Goal: Task Accomplishment & Management: Manage account settings

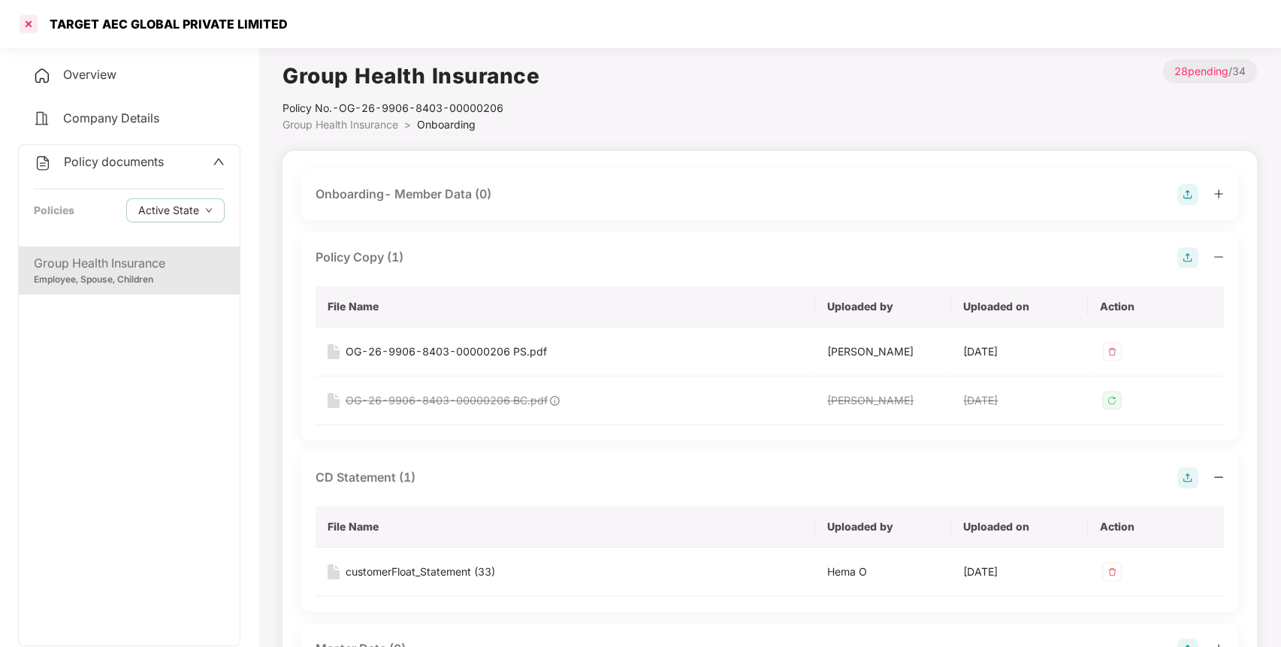
click at [29, 24] on div at bounding box center [29, 24] width 24 height 24
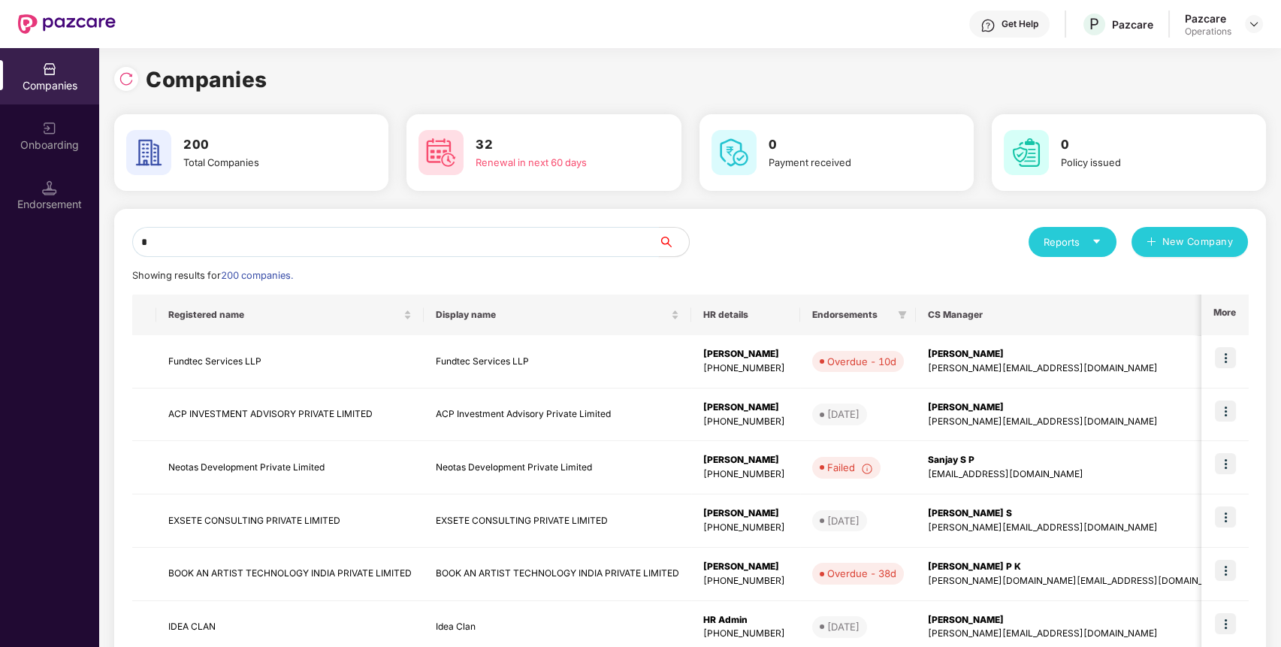
click at [195, 240] on input "*" at bounding box center [395, 242] width 527 height 30
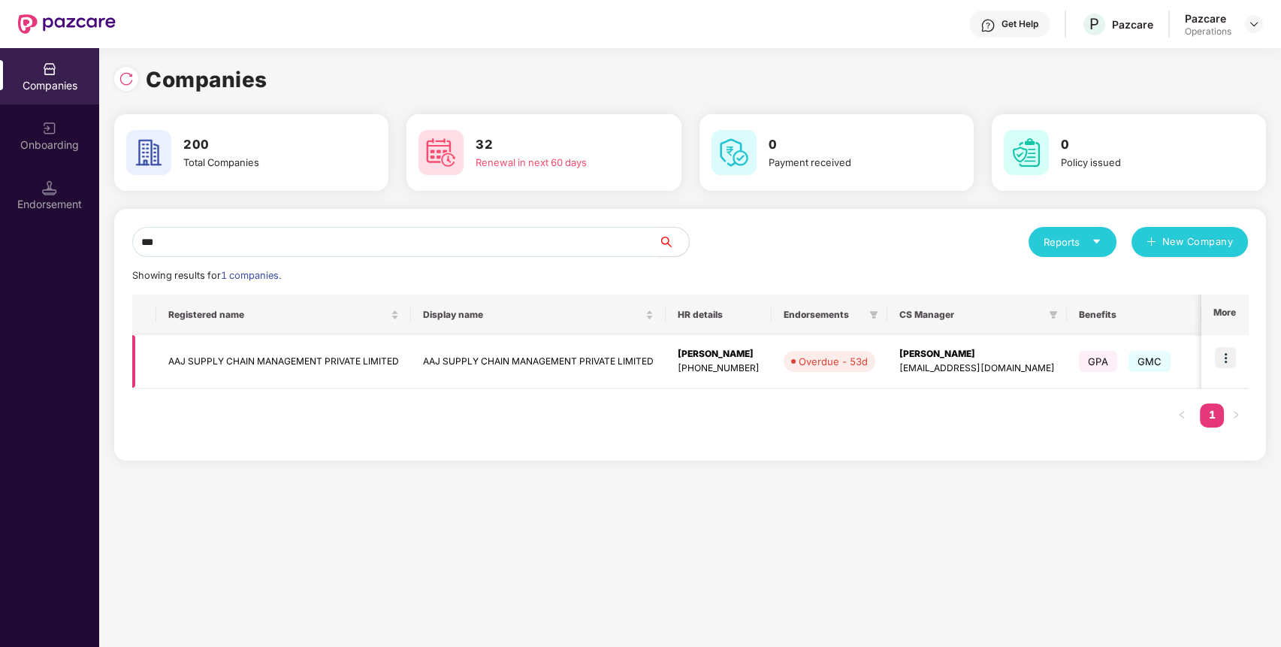
type input "***"
click at [256, 362] on td "AAJ SUPPLY CHAIN MANAGEMENT PRIVATE LIMITED" at bounding box center [283, 361] width 255 height 53
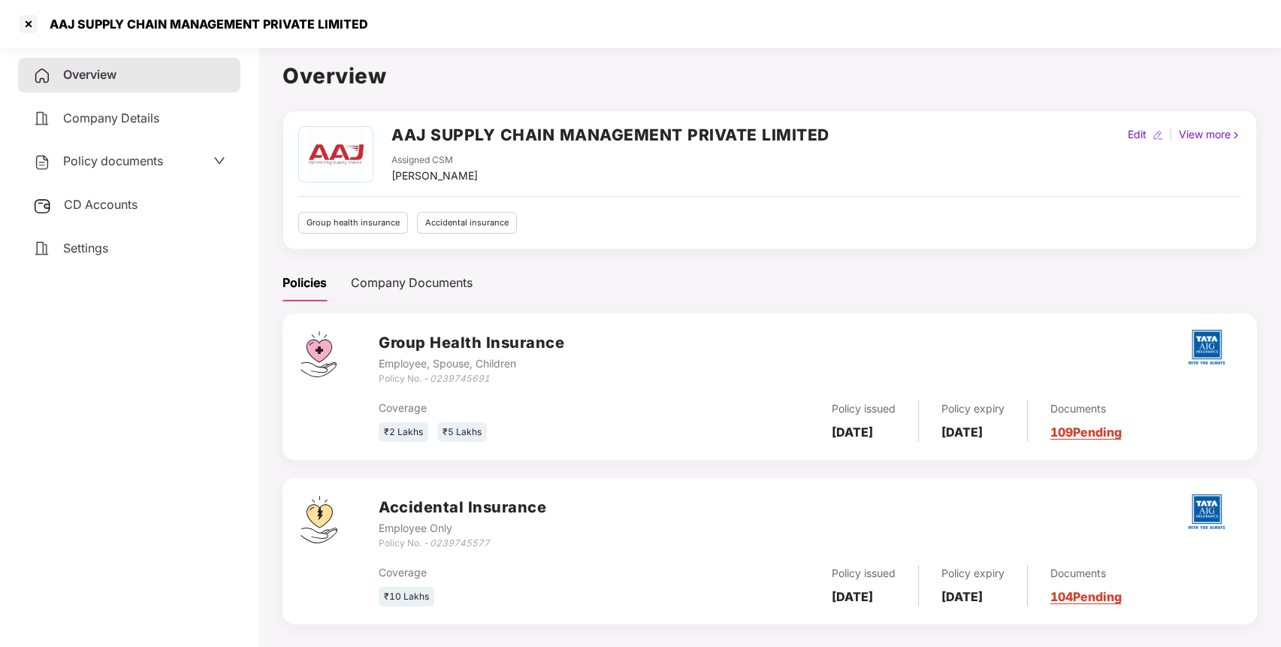
click at [170, 162] on div "Policy documents" at bounding box center [129, 162] width 192 height 20
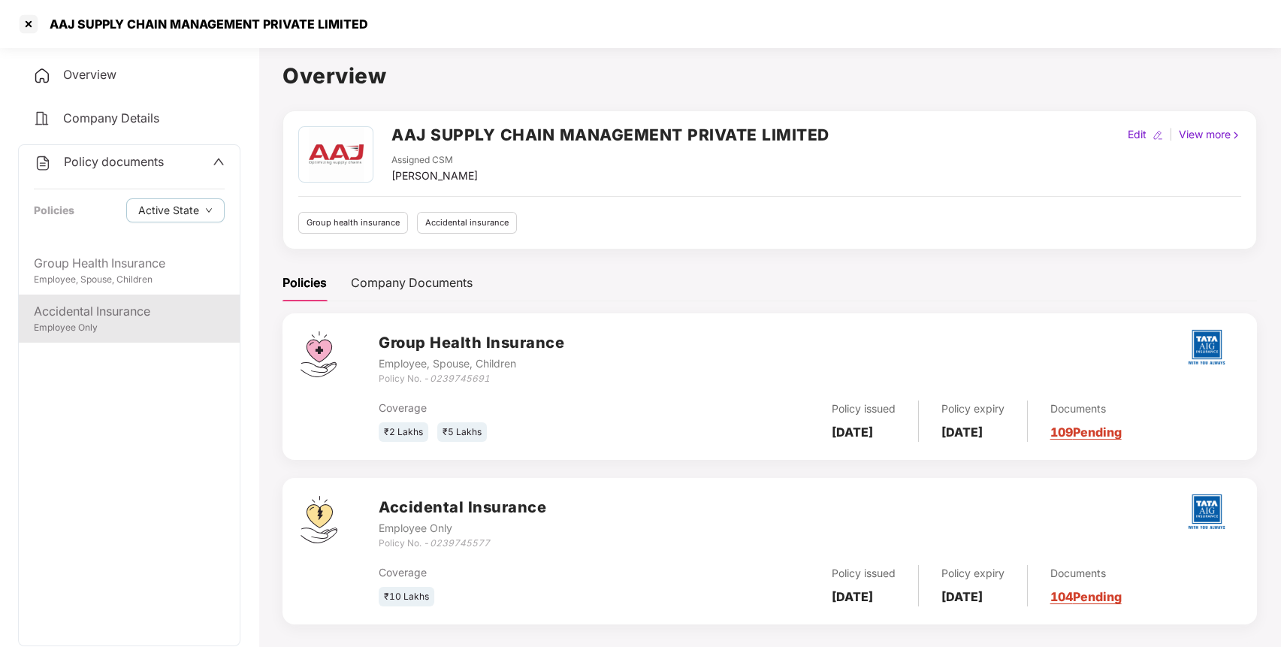
click at [151, 325] on div "Employee Only" at bounding box center [129, 328] width 191 height 14
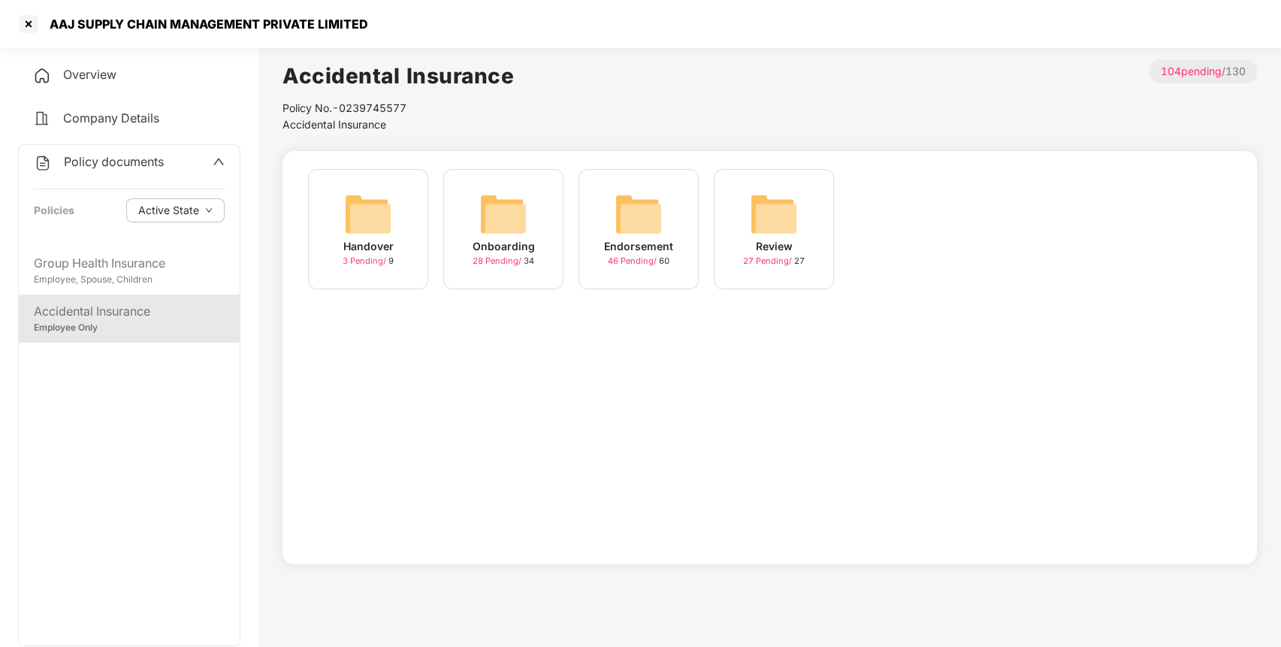
click at [660, 245] on div "Endorsement" at bounding box center [638, 246] width 69 height 17
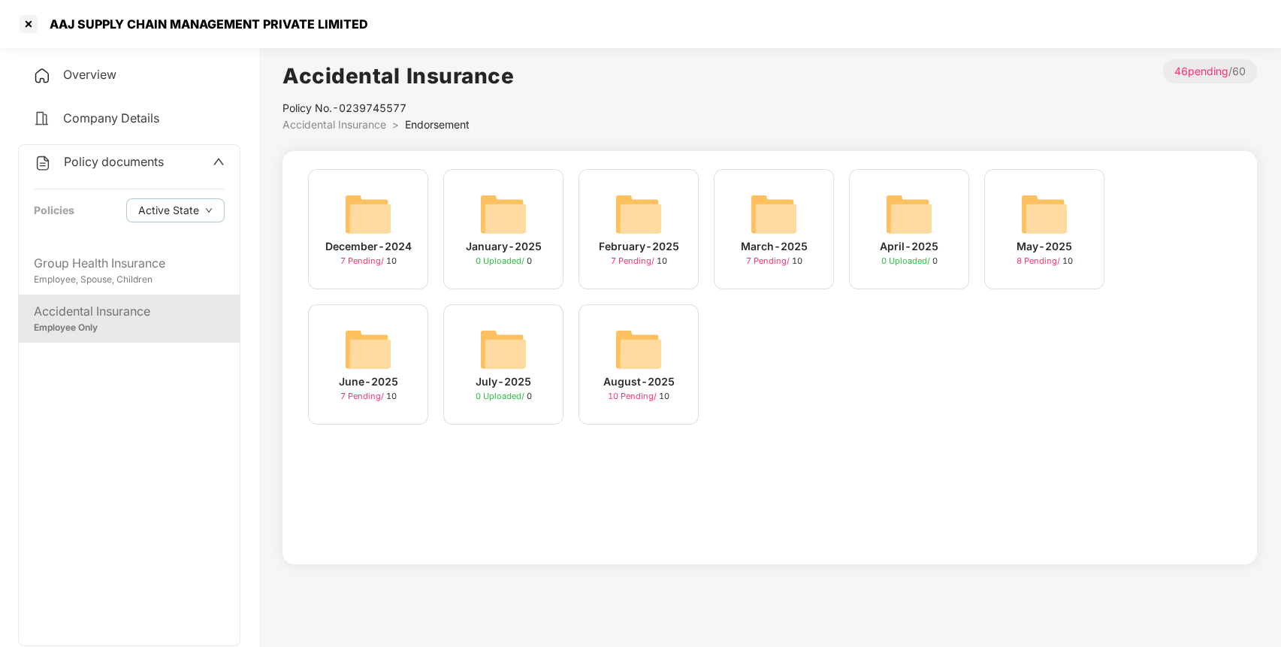
click at [631, 364] on img at bounding box center [639, 349] width 48 height 48
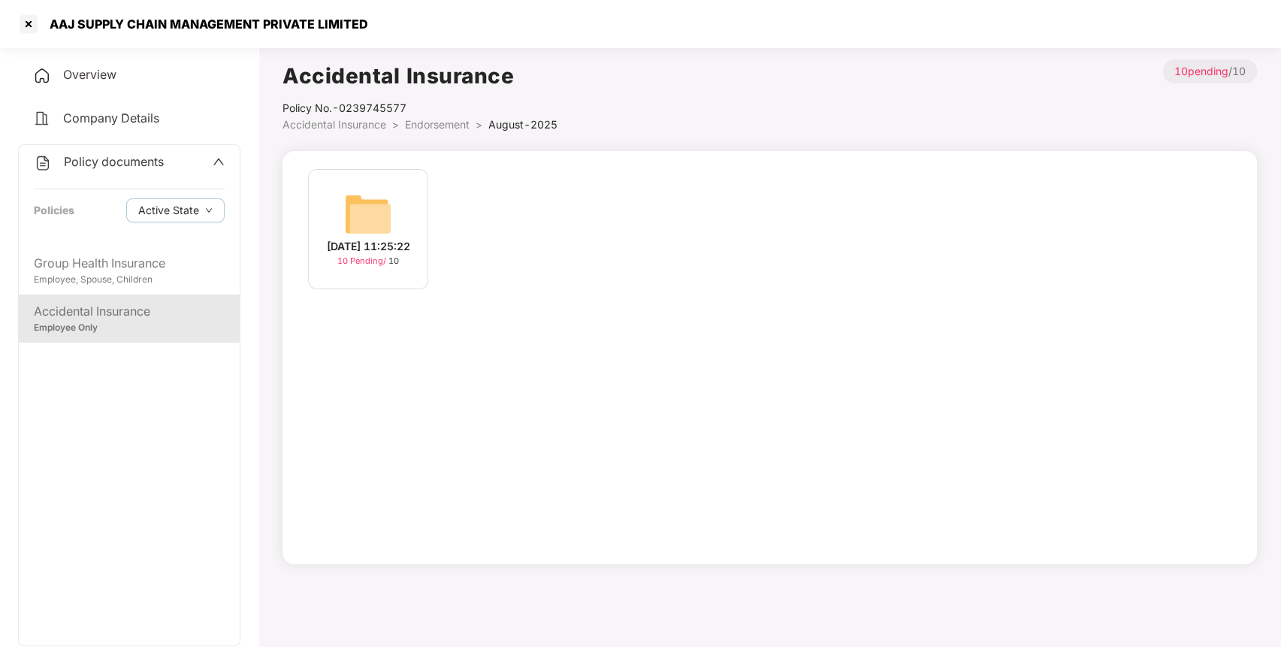
click at [380, 238] on div "[DATE] 11:25:22" at bounding box center [368, 246] width 83 height 17
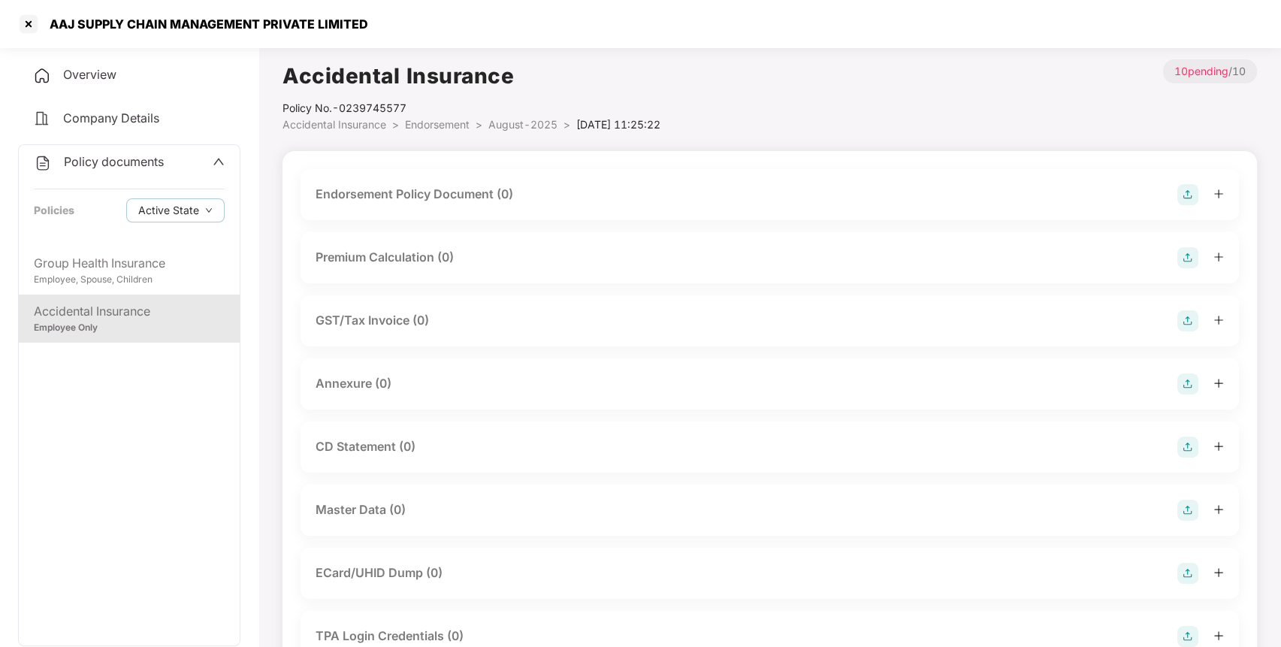
click at [1189, 198] on img at bounding box center [1188, 194] width 21 height 21
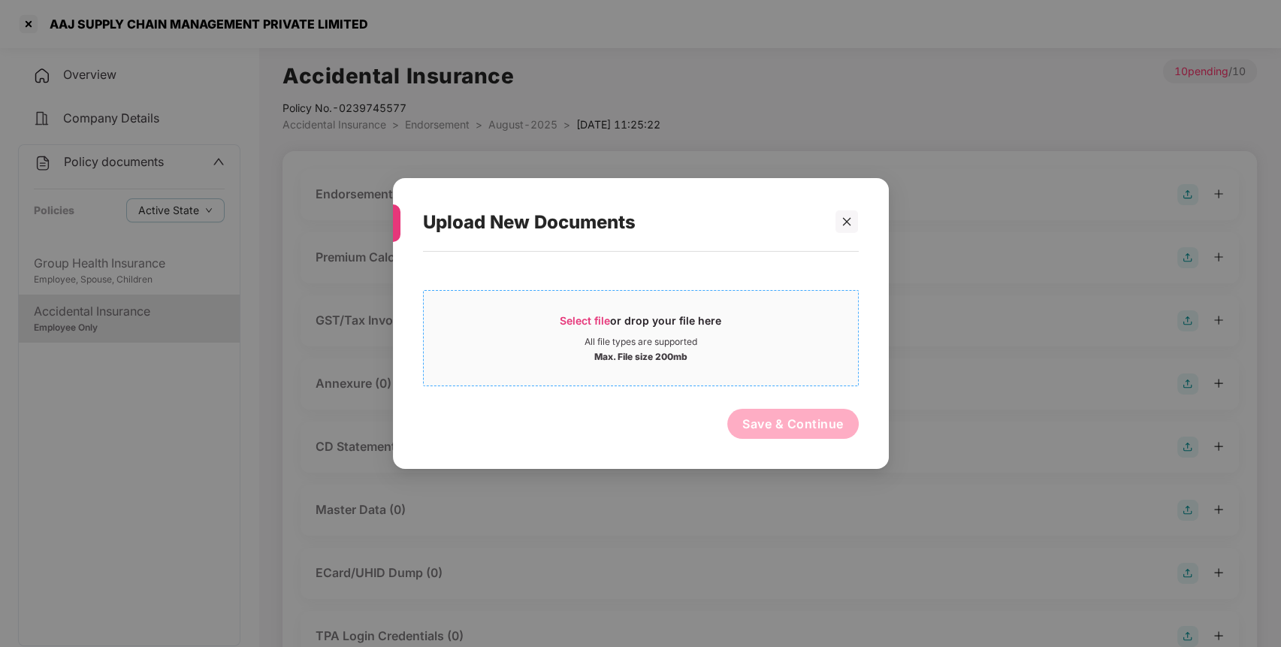
drag, startPoint x: 673, startPoint y: 284, endPoint x: 661, endPoint y: 313, distance: 32.0
click at [669, 292] on div "Select file or drop your file here All file types are supported Max. File size …" at bounding box center [641, 335] width 436 height 104
click at [655, 319] on div "Select file or drop your file here" at bounding box center [641, 324] width 162 height 23
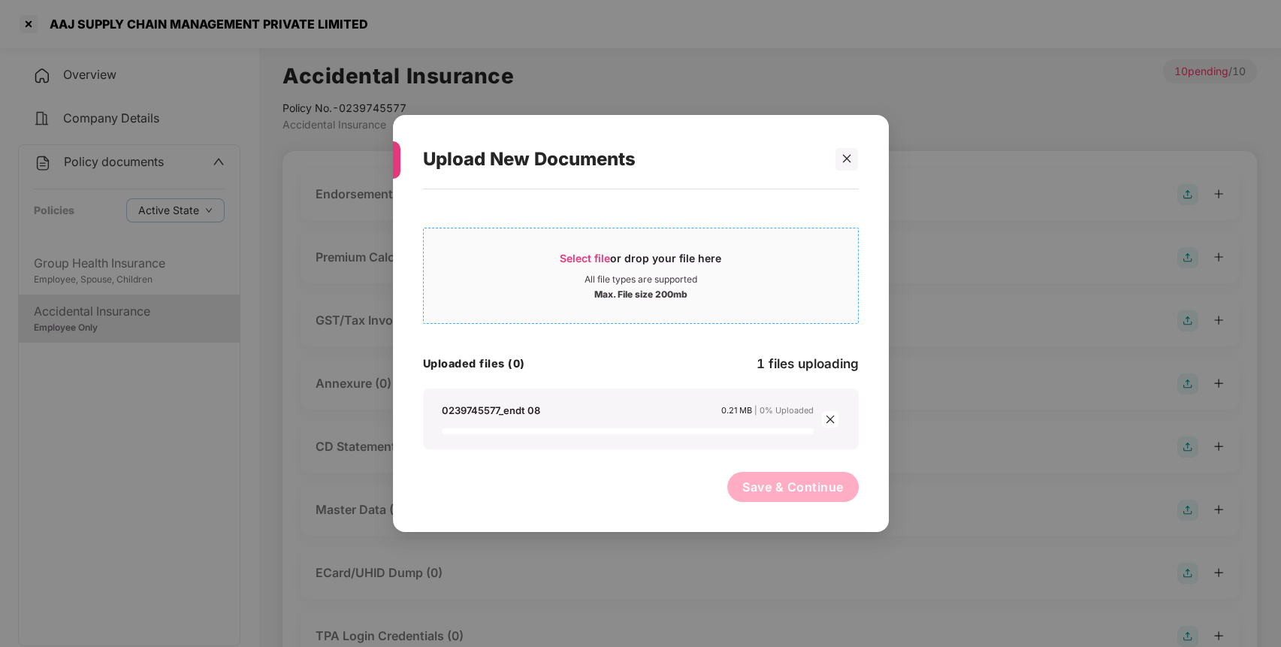
click at [591, 287] on div "Max. File size 200mb" at bounding box center [641, 293] width 434 height 15
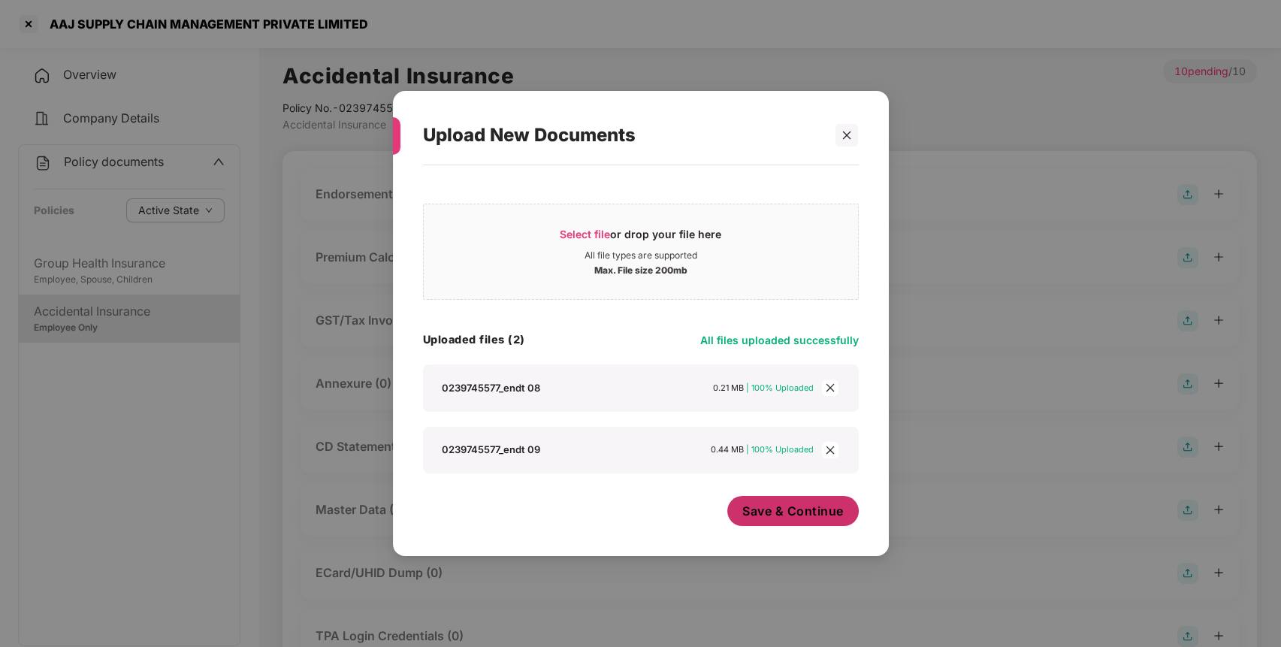
click at [761, 519] on span "Save & Continue" at bounding box center [792, 511] width 101 height 17
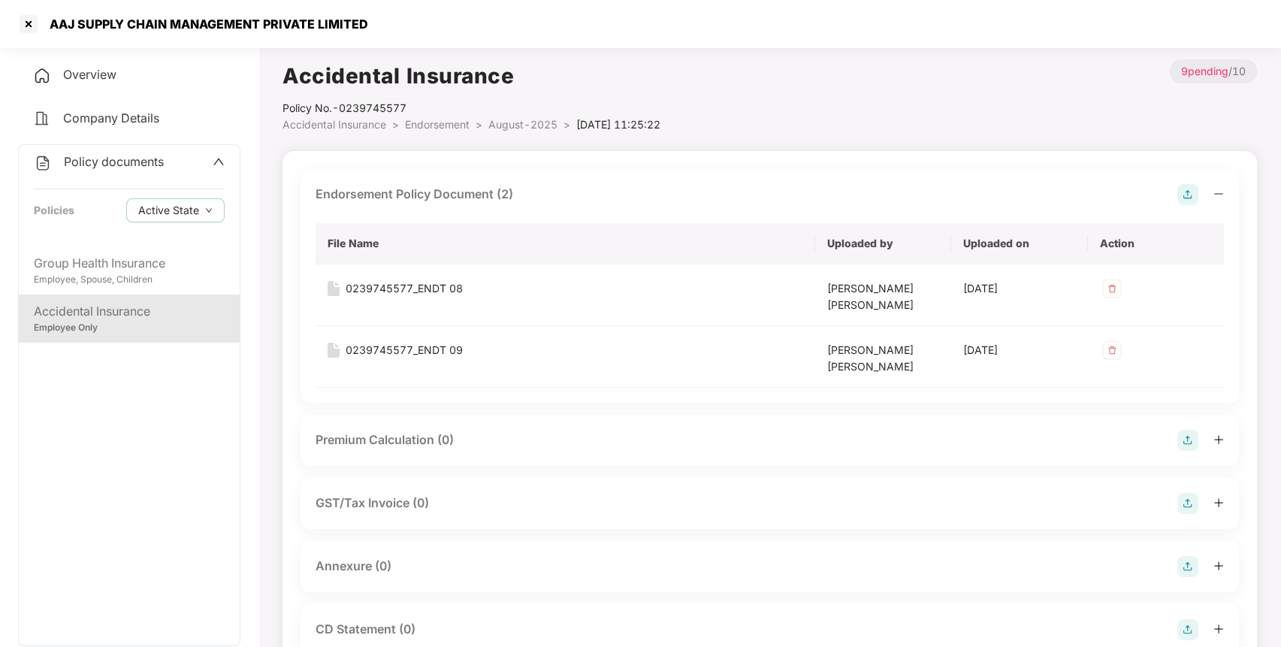
click at [1190, 564] on img at bounding box center [1188, 566] width 21 height 21
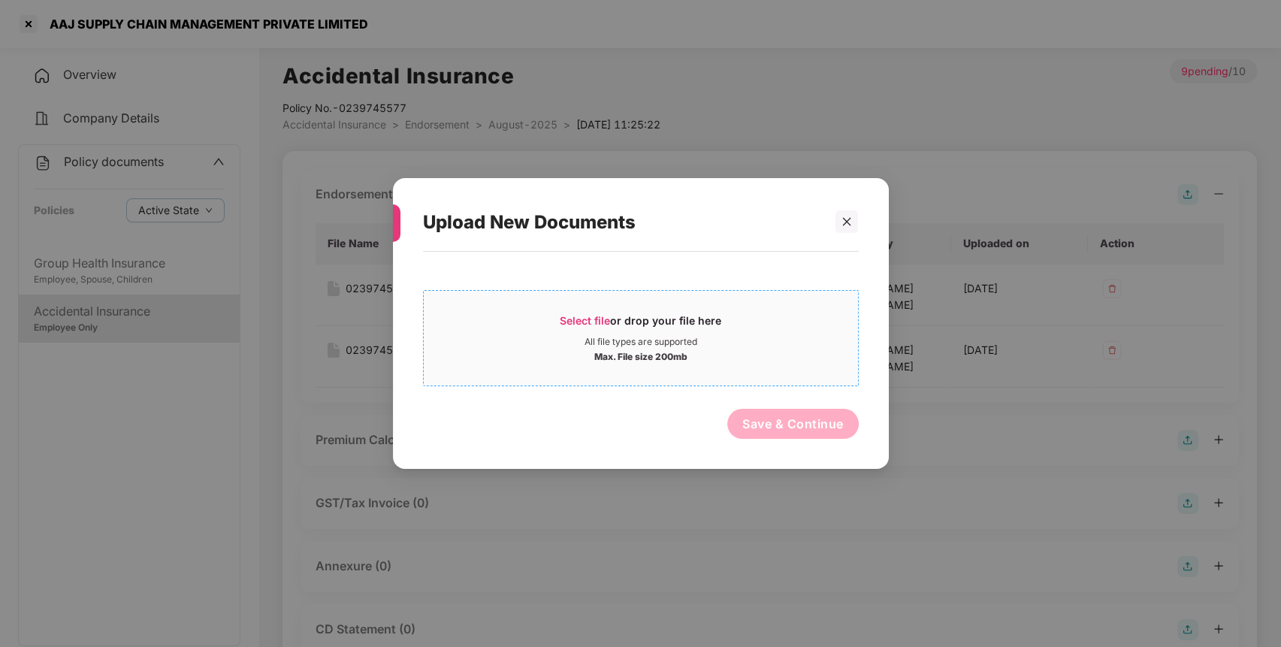
click at [773, 323] on div "Select file or drop your file here" at bounding box center [641, 324] width 434 height 23
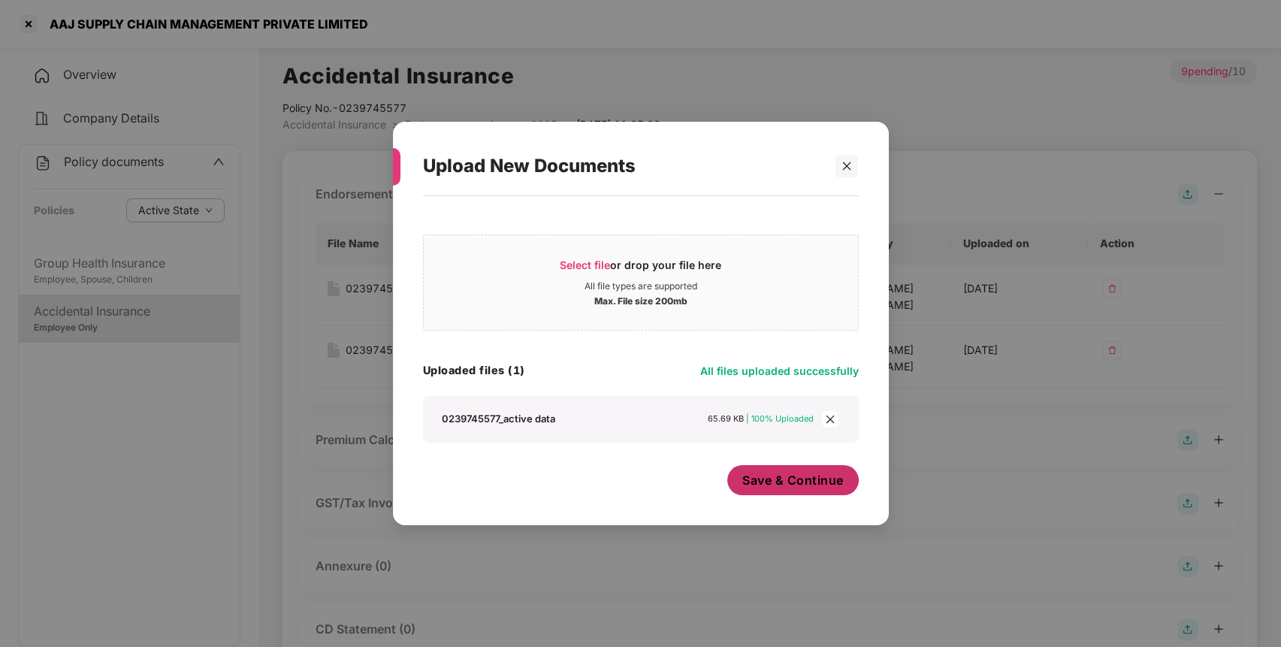
click at [780, 477] on span "Save & Continue" at bounding box center [792, 480] width 101 height 17
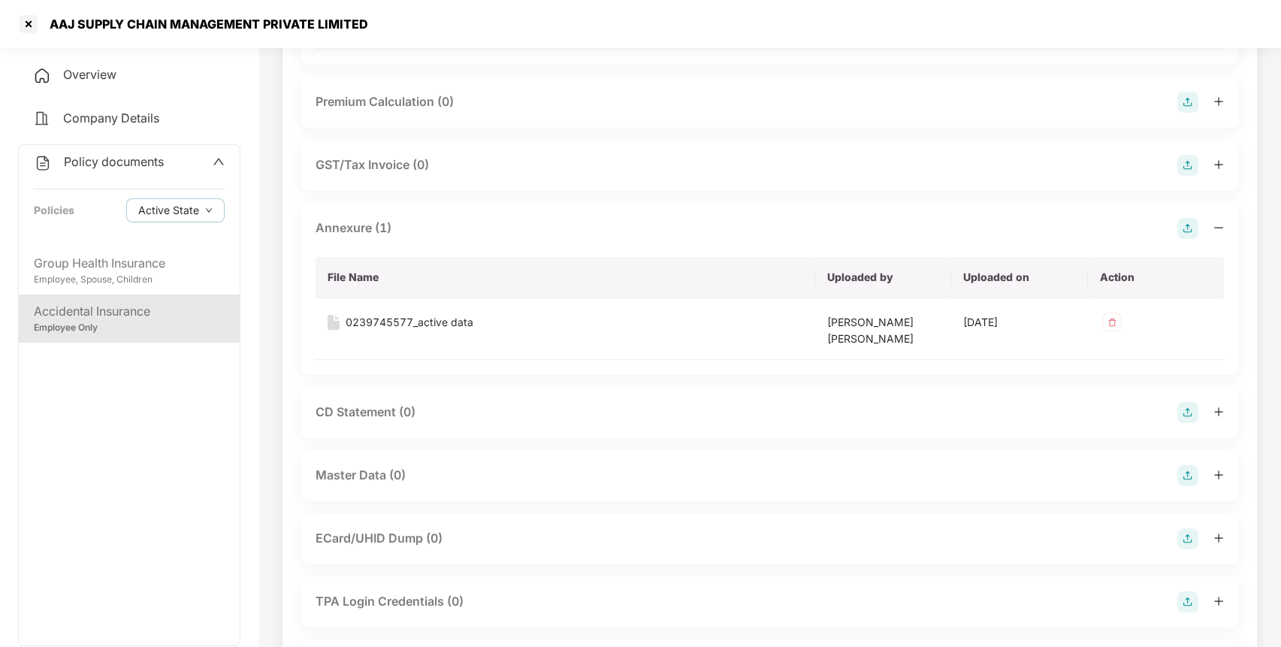
scroll to position [475, 0]
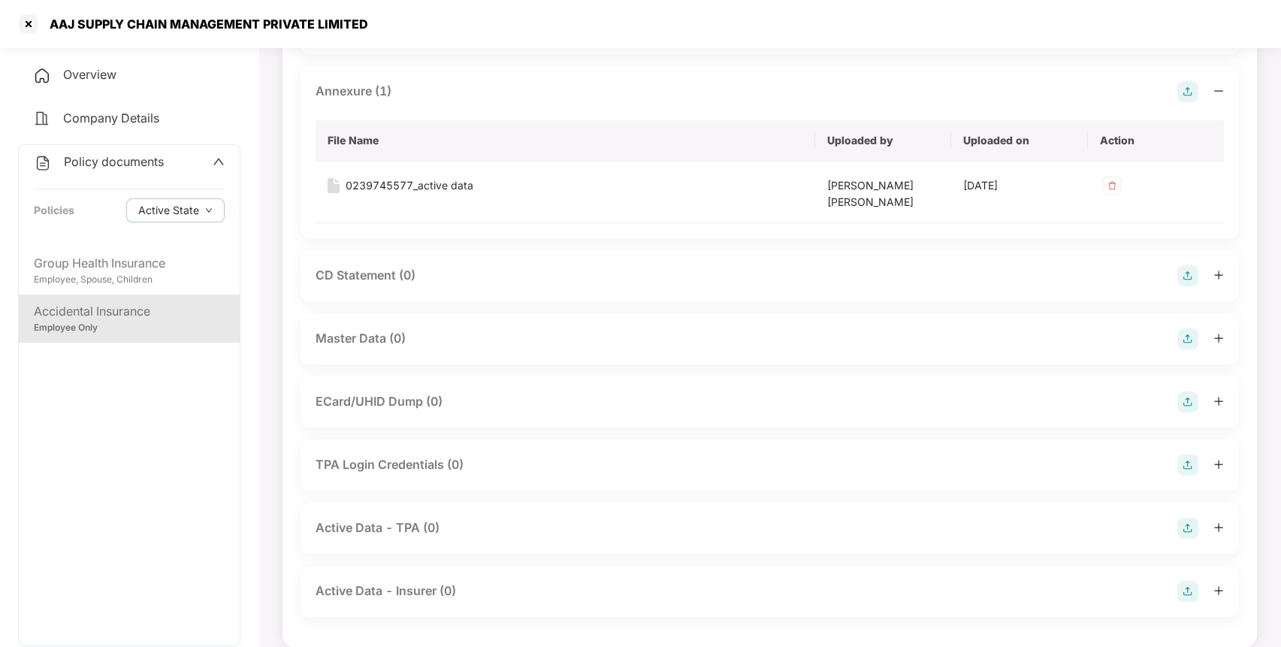
click at [146, 165] on span "Policy documents" at bounding box center [114, 161] width 100 height 15
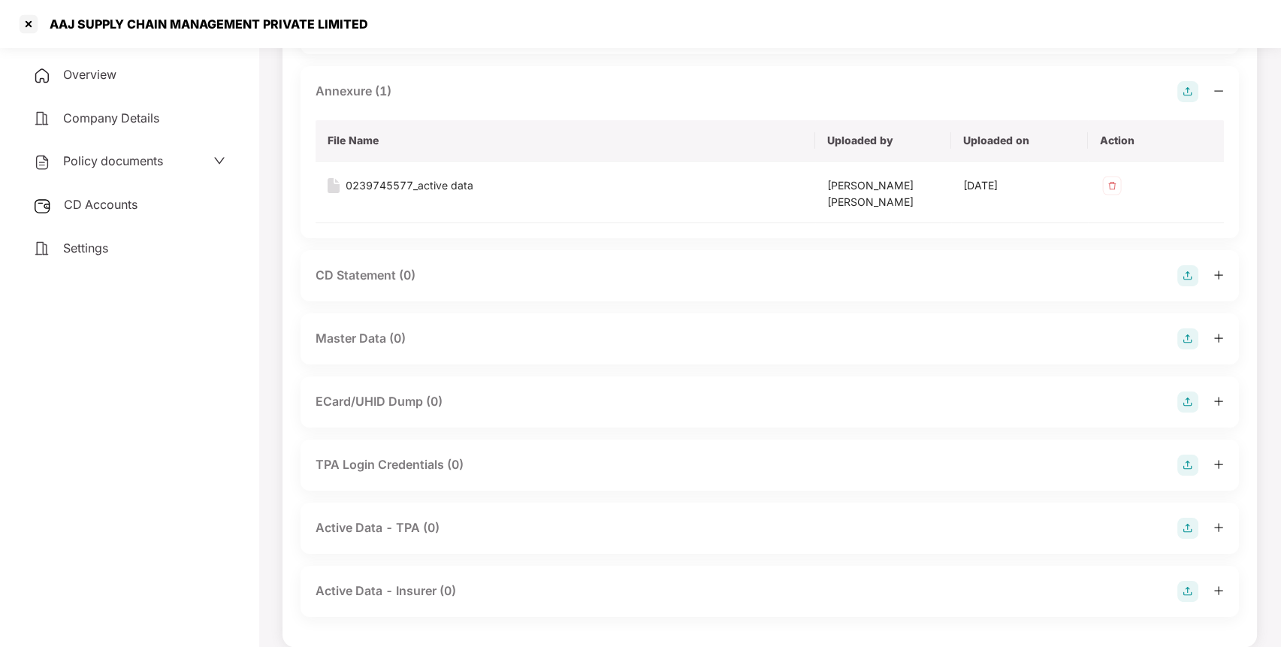
click at [138, 197] on span "CD Accounts" at bounding box center [101, 204] width 74 height 15
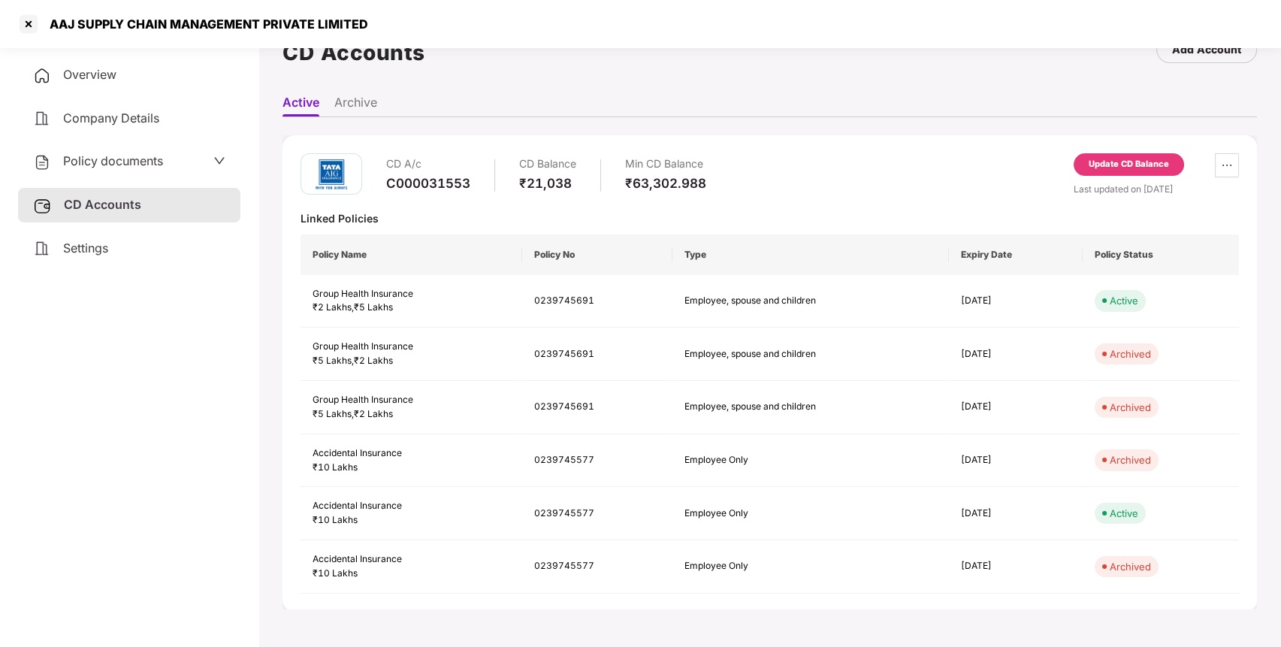
click at [198, 168] on div "Policy documents" at bounding box center [129, 162] width 192 height 20
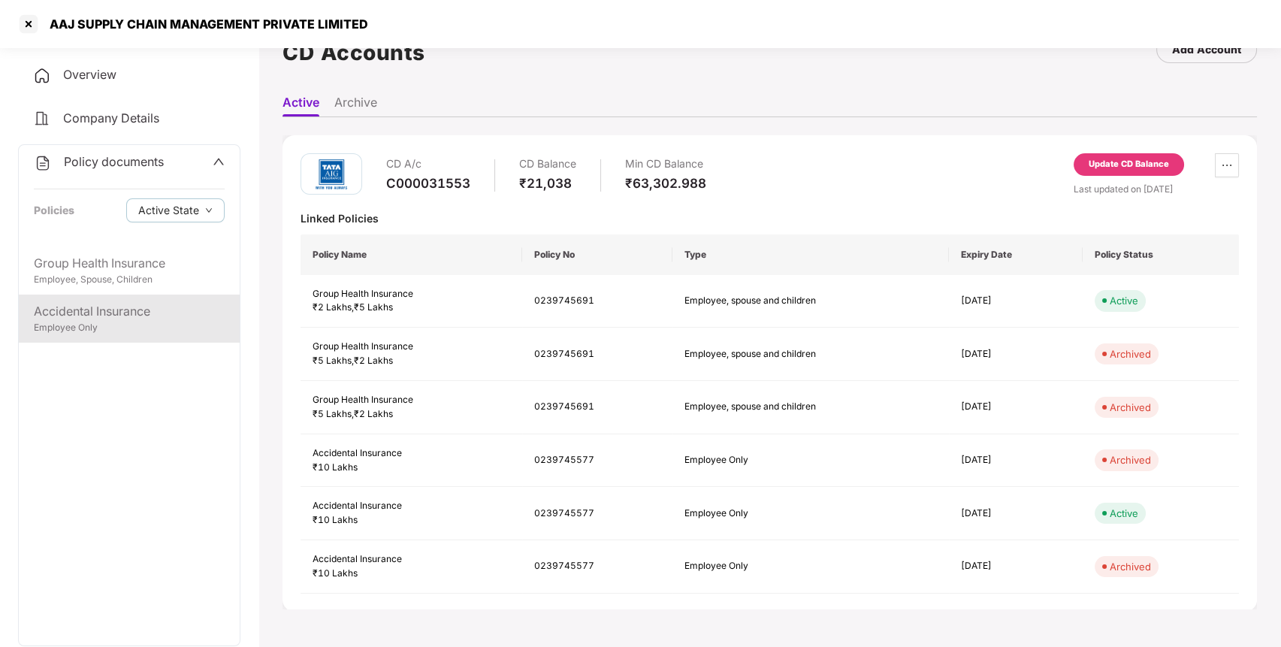
click at [117, 322] on div "Employee Only" at bounding box center [129, 328] width 191 height 14
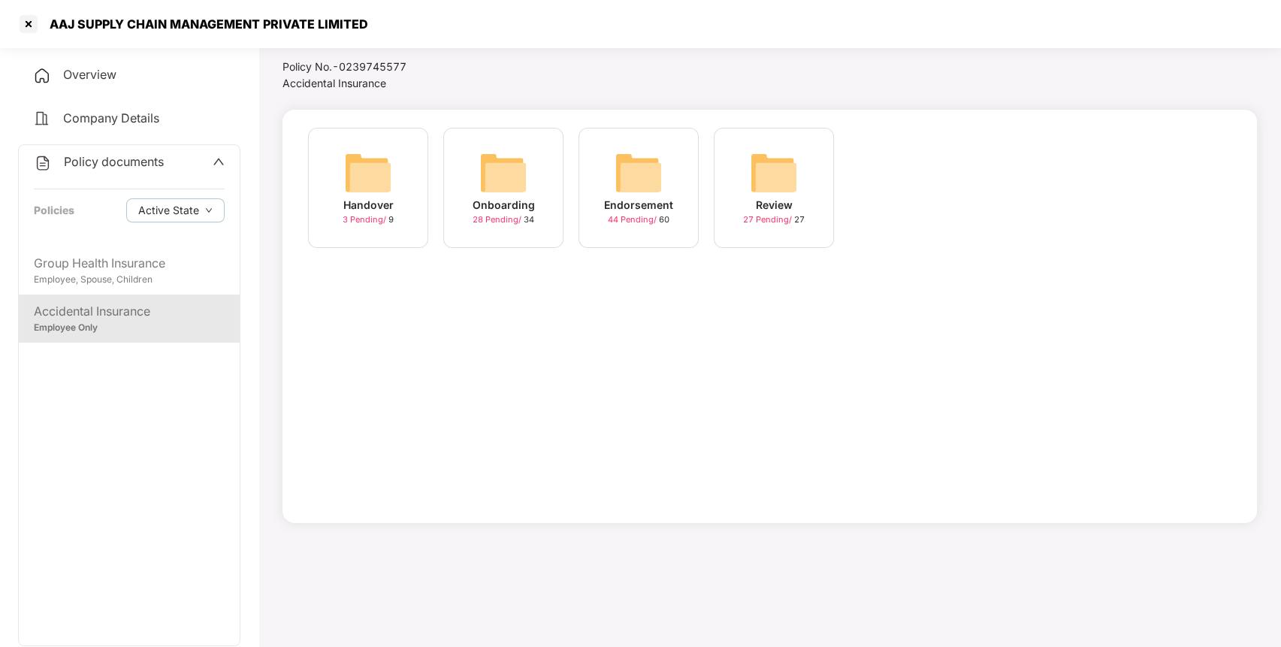
click at [764, 179] on img at bounding box center [774, 173] width 48 height 48
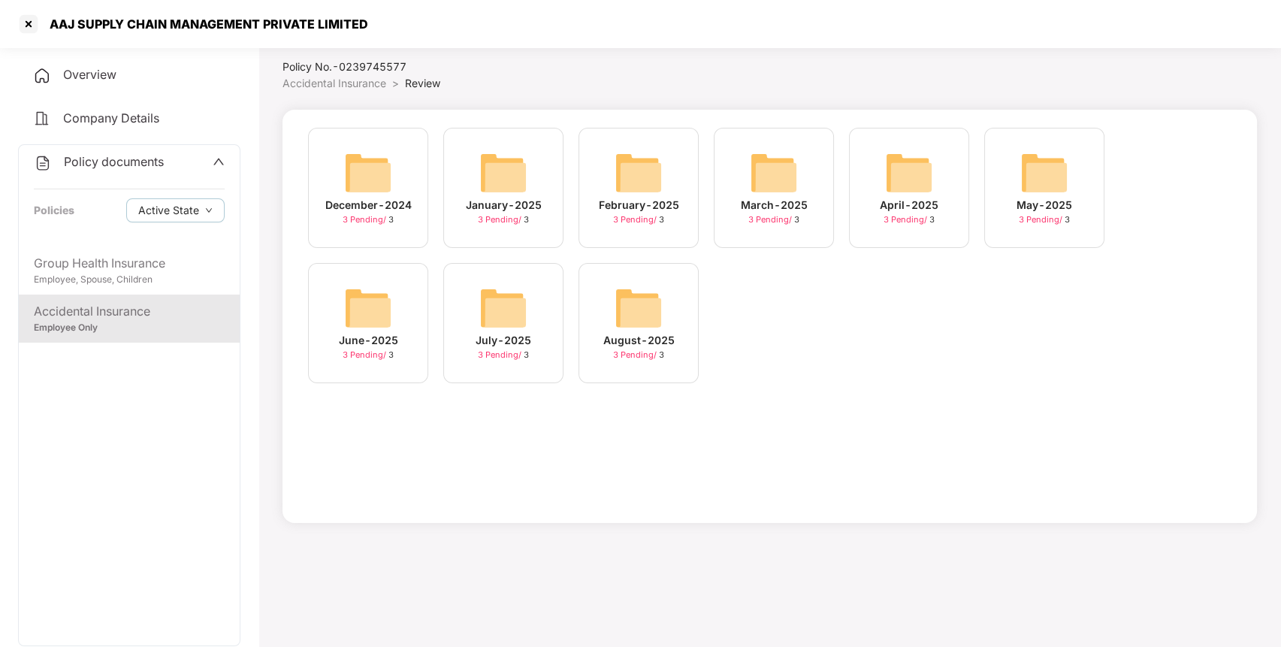
click at [361, 86] on span "Accidental Insurance" at bounding box center [335, 83] width 104 height 13
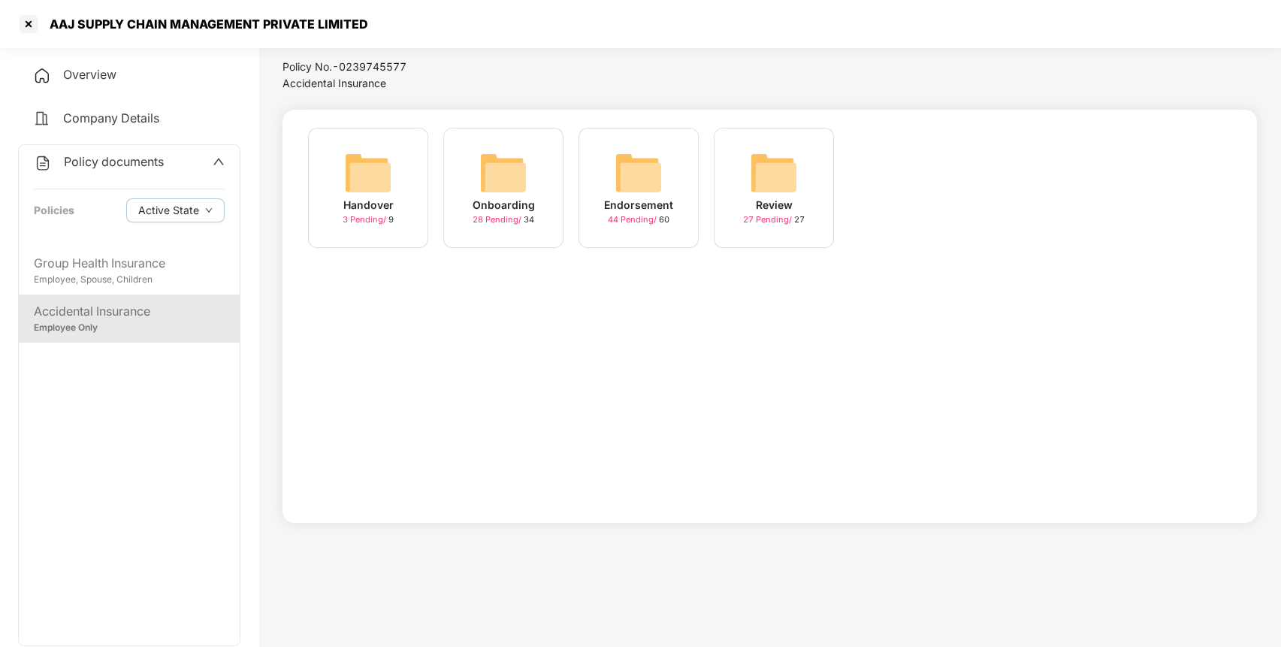
click at [634, 180] on img at bounding box center [639, 173] width 48 height 48
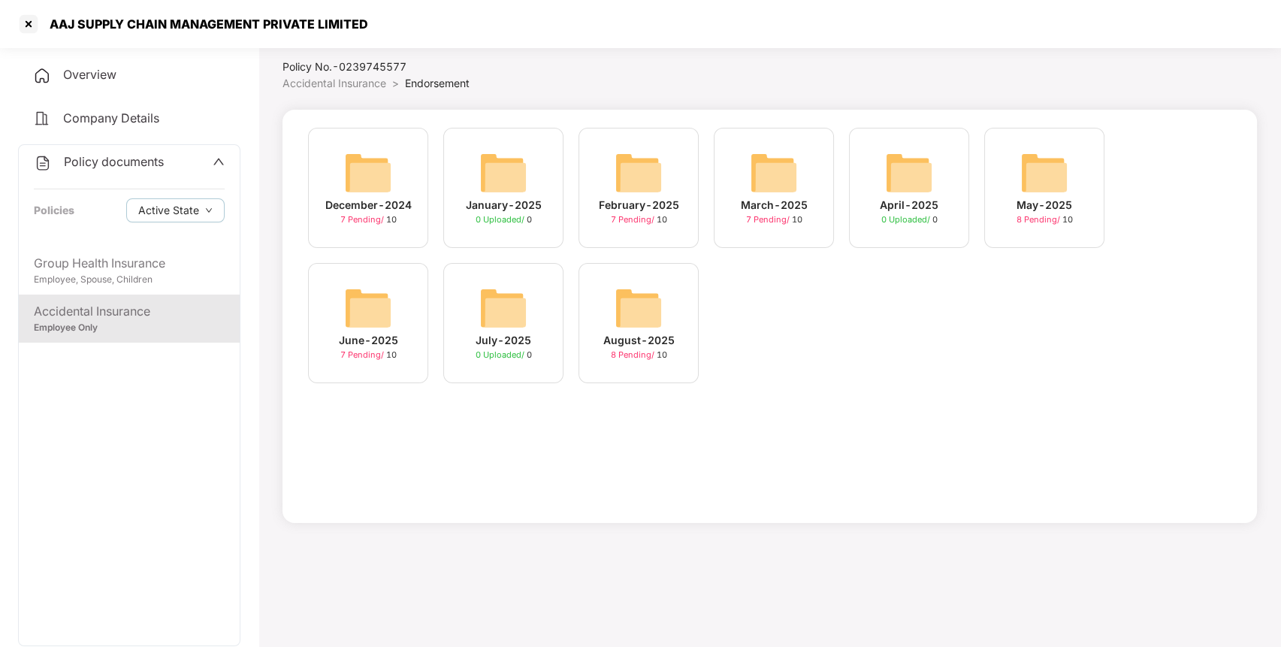
click at [652, 295] on img at bounding box center [639, 308] width 48 height 48
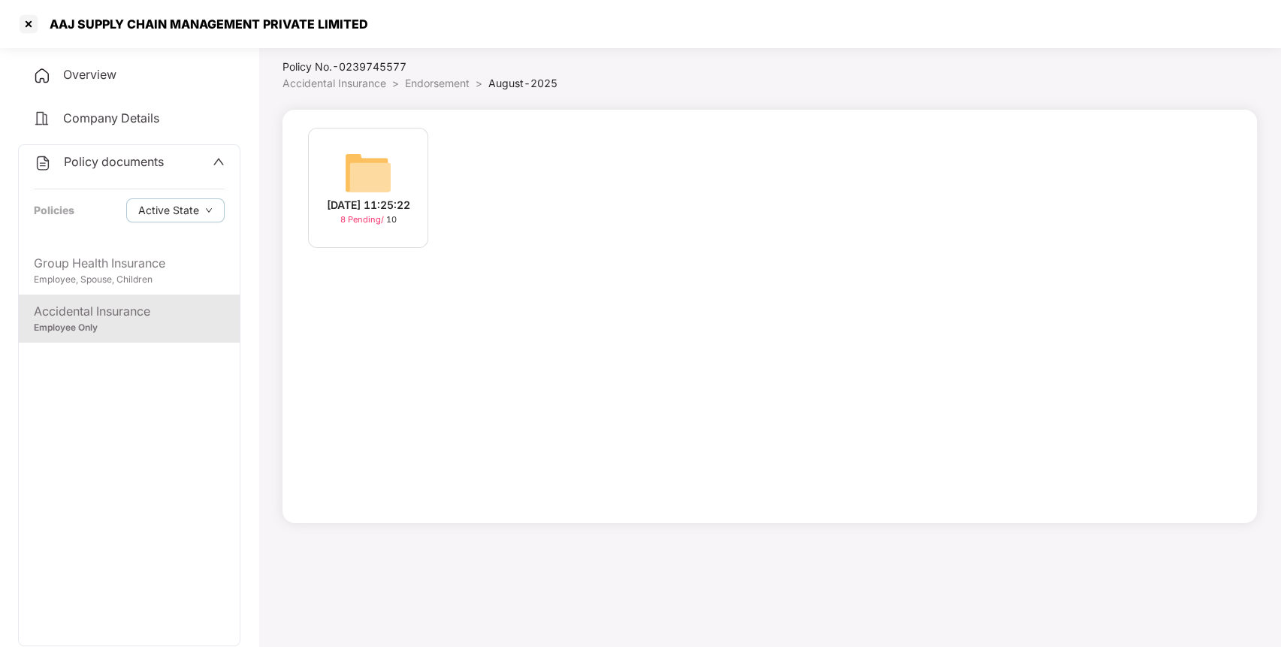
click at [394, 161] on div "[DATE] 11:25:22 8 Pending / 10" at bounding box center [368, 188] width 120 height 120
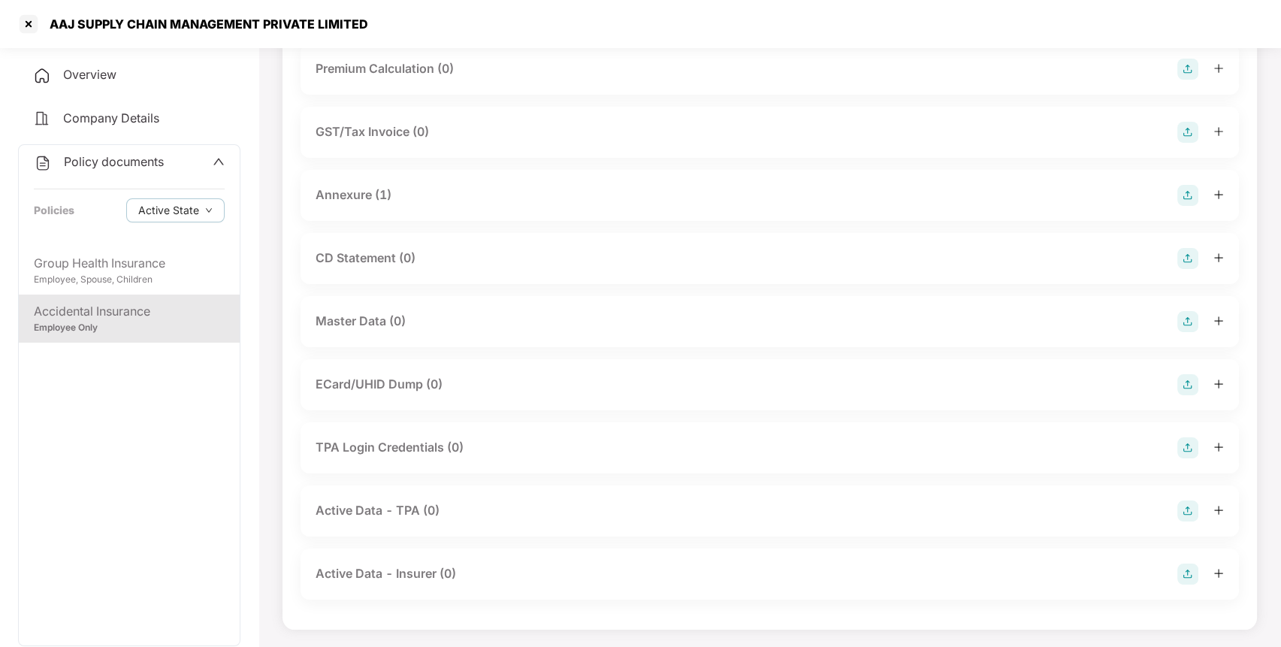
click at [1193, 330] on img at bounding box center [1188, 321] width 21 height 21
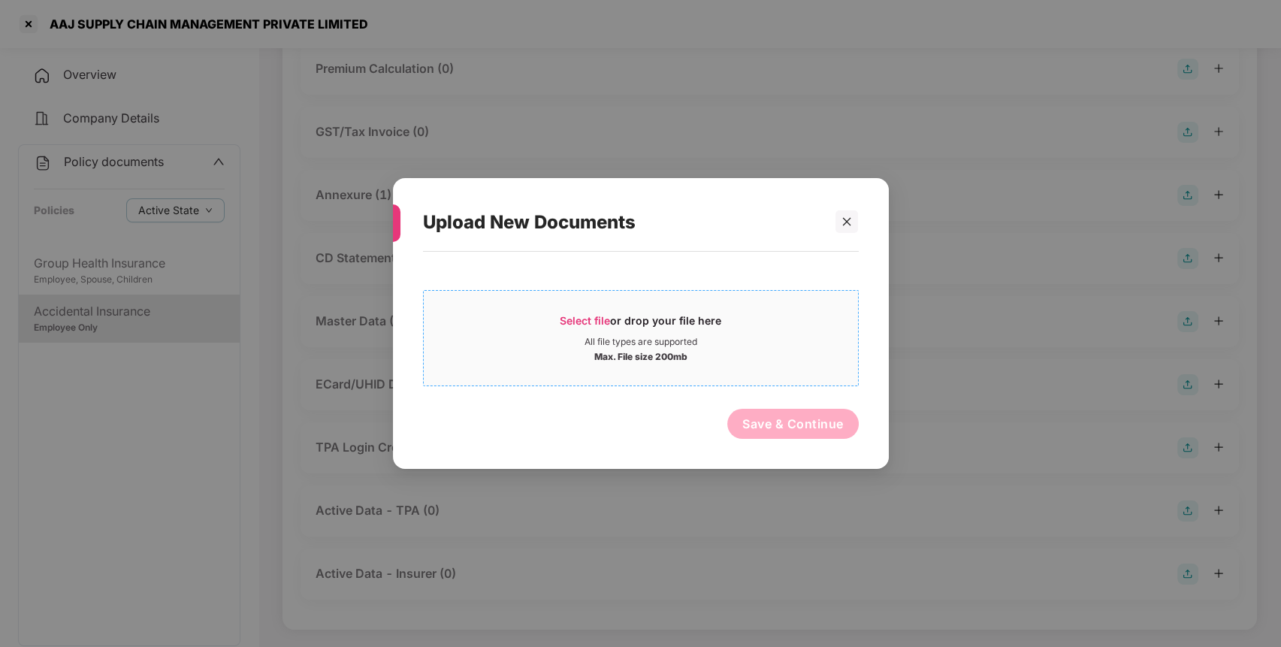
click at [739, 331] on div "Select file or drop your file here" at bounding box center [641, 324] width 434 height 23
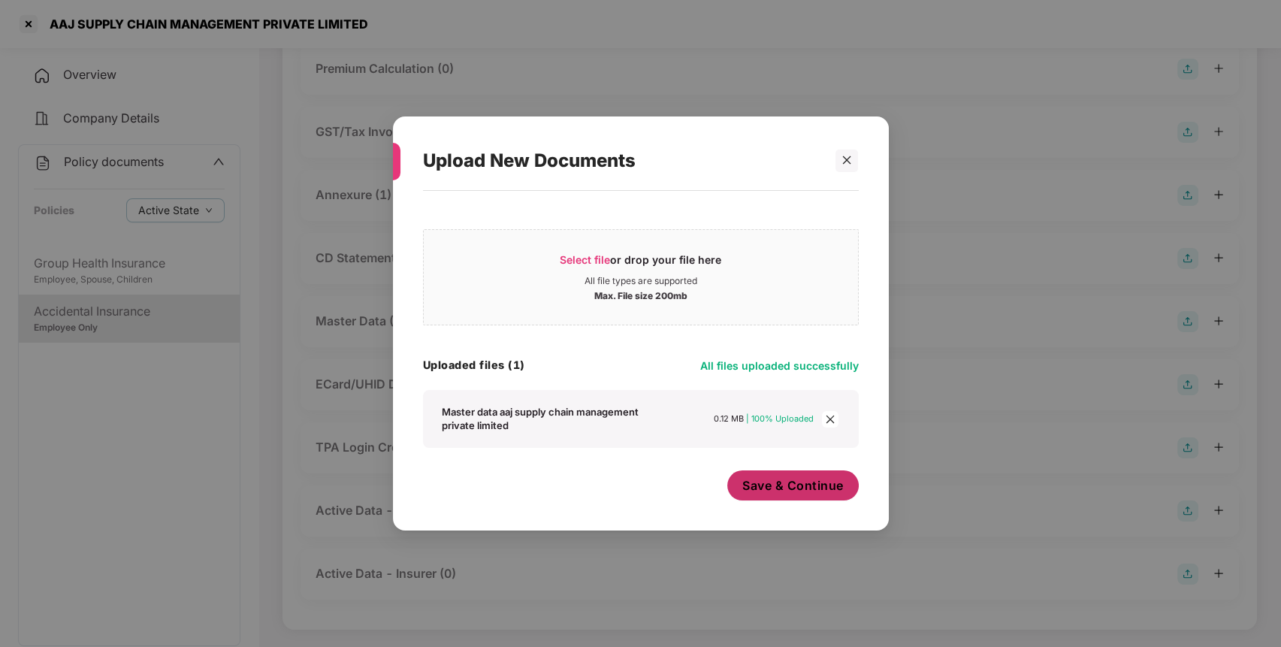
click at [821, 497] on button "Save & Continue" at bounding box center [793, 485] width 132 height 30
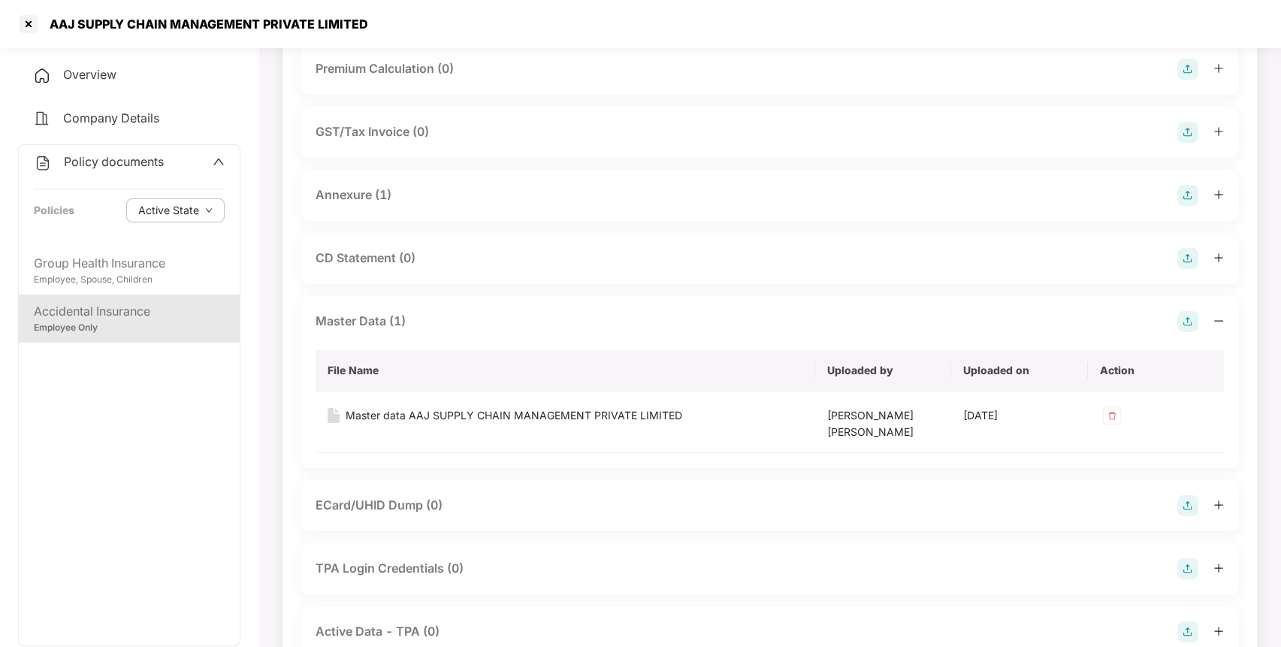
scroll to position [310, 0]
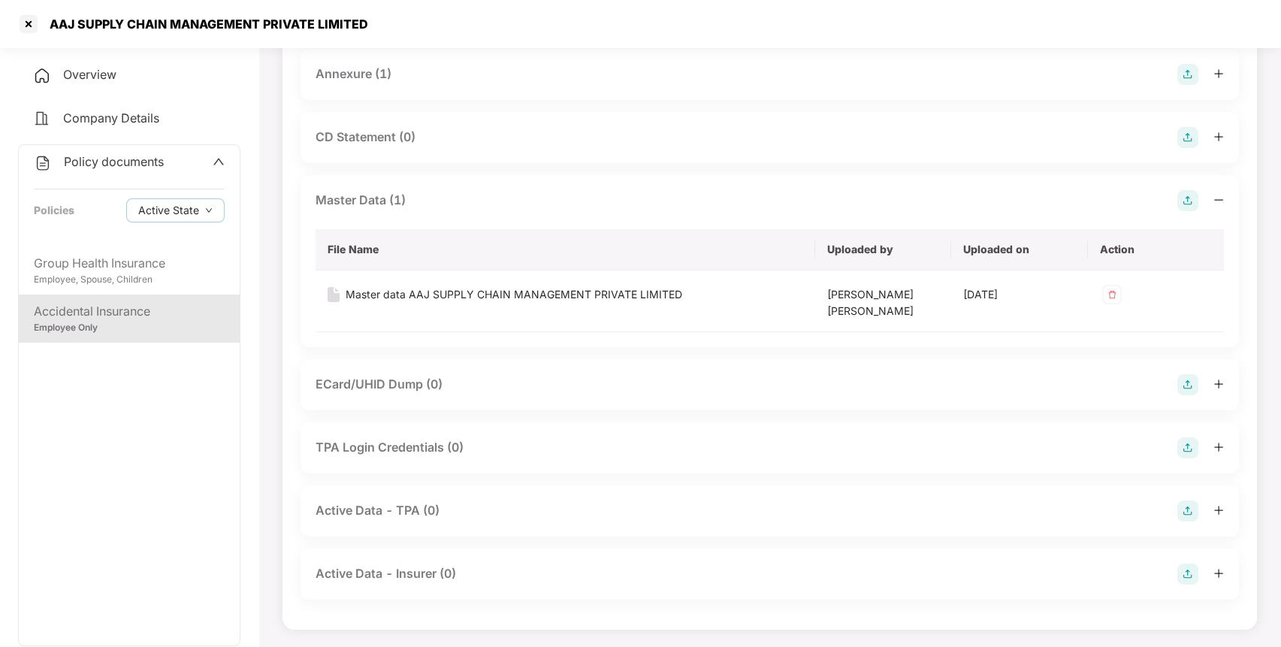
click at [96, 158] on span "Policy documents" at bounding box center [114, 161] width 100 height 15
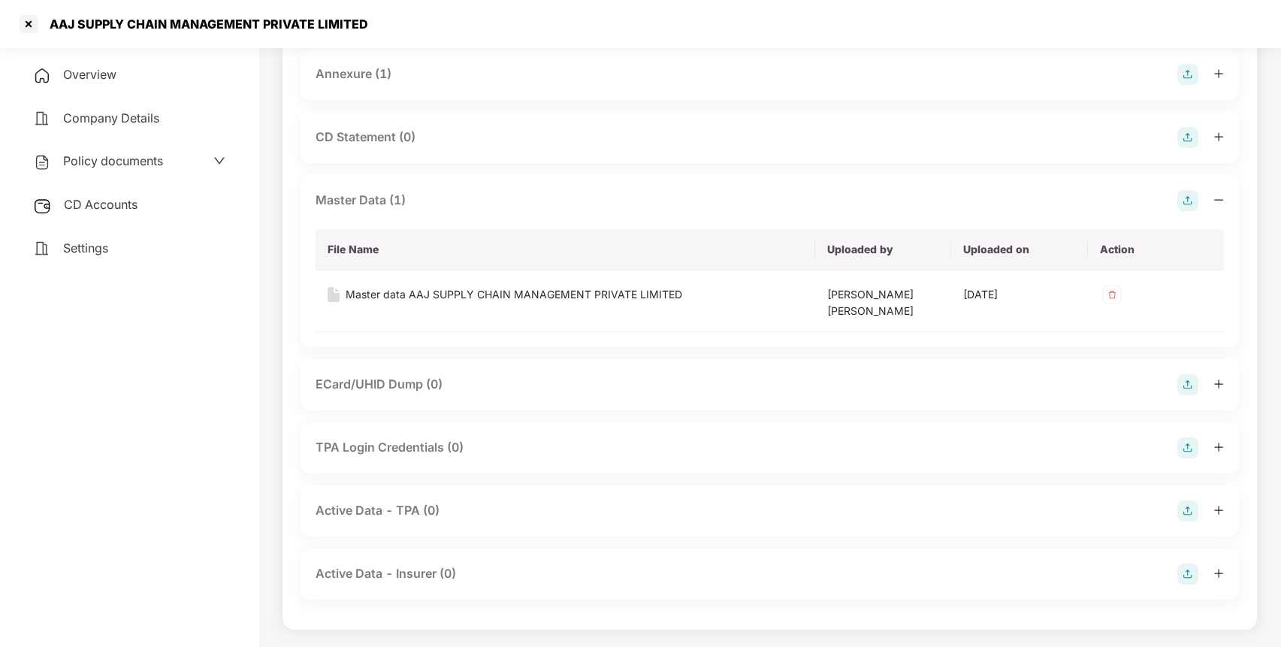
click at [105, 197] on span "CD Accounts" at bounding box center [101, 204] width 74 height 15
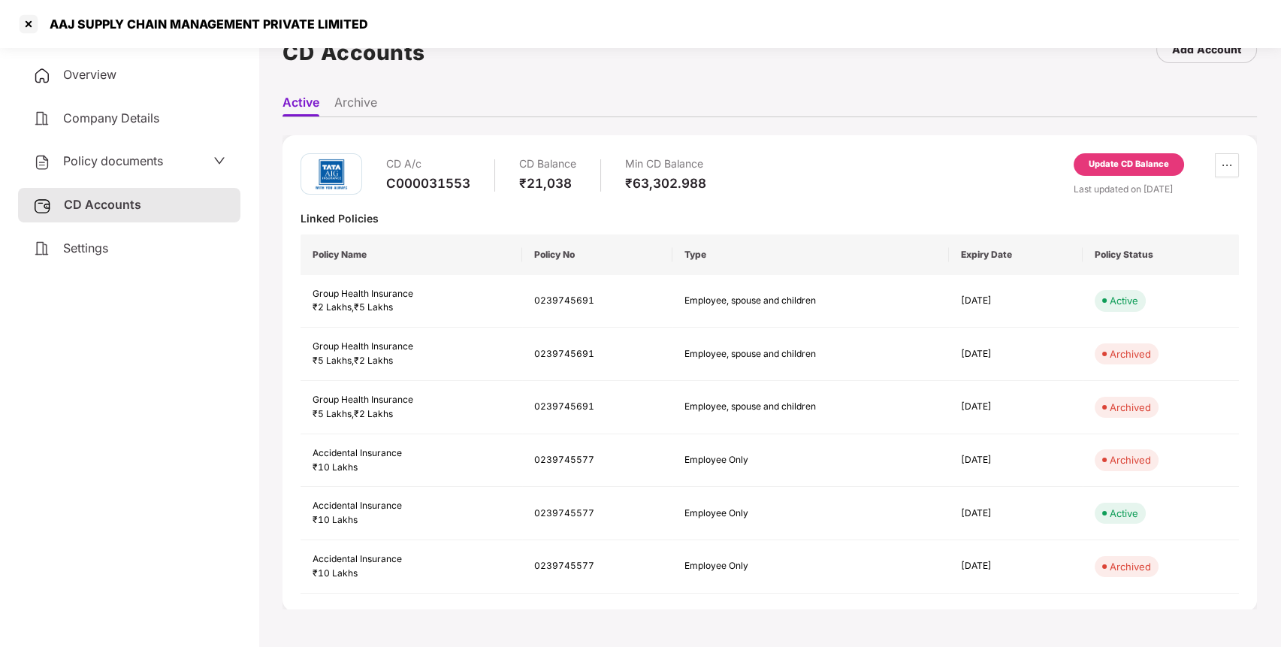
click at [1142, 165] on div "Update CD Balance" at bounding box center [1129, 165] width 80 height 14
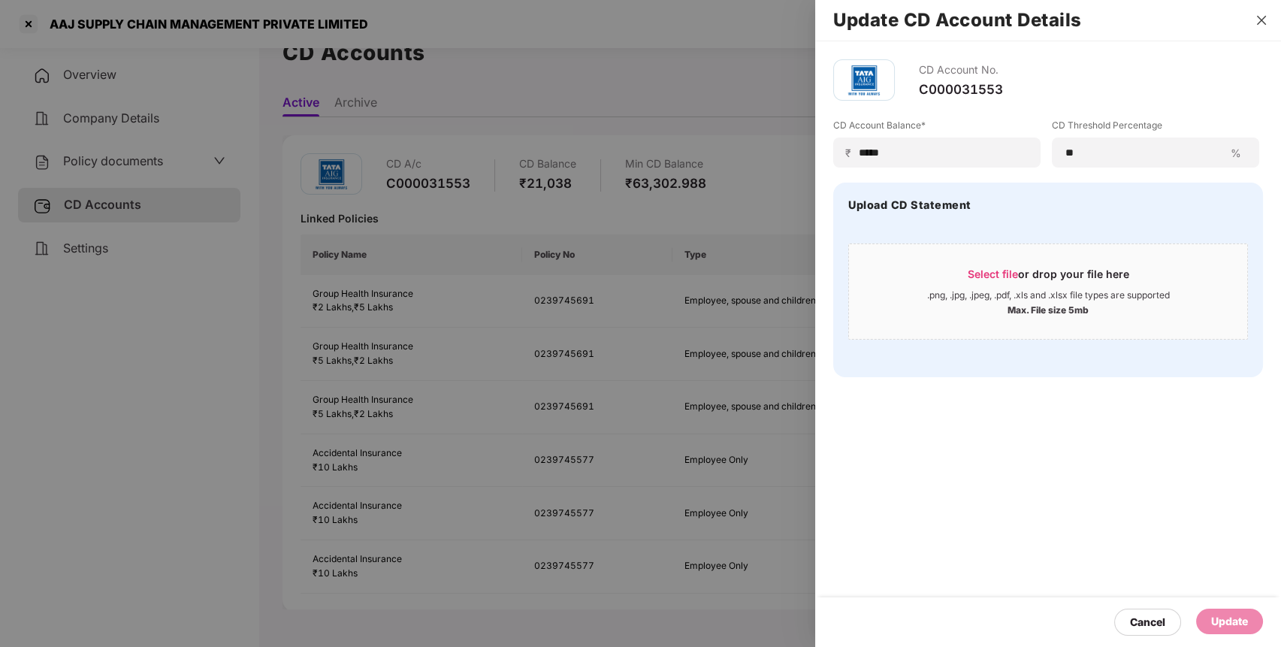
click at [1257, 14] on icon "close" at bounding box center [1262, 20] width 12 height 12
